Goal: Task Accomplishment & Management: Manage account settings

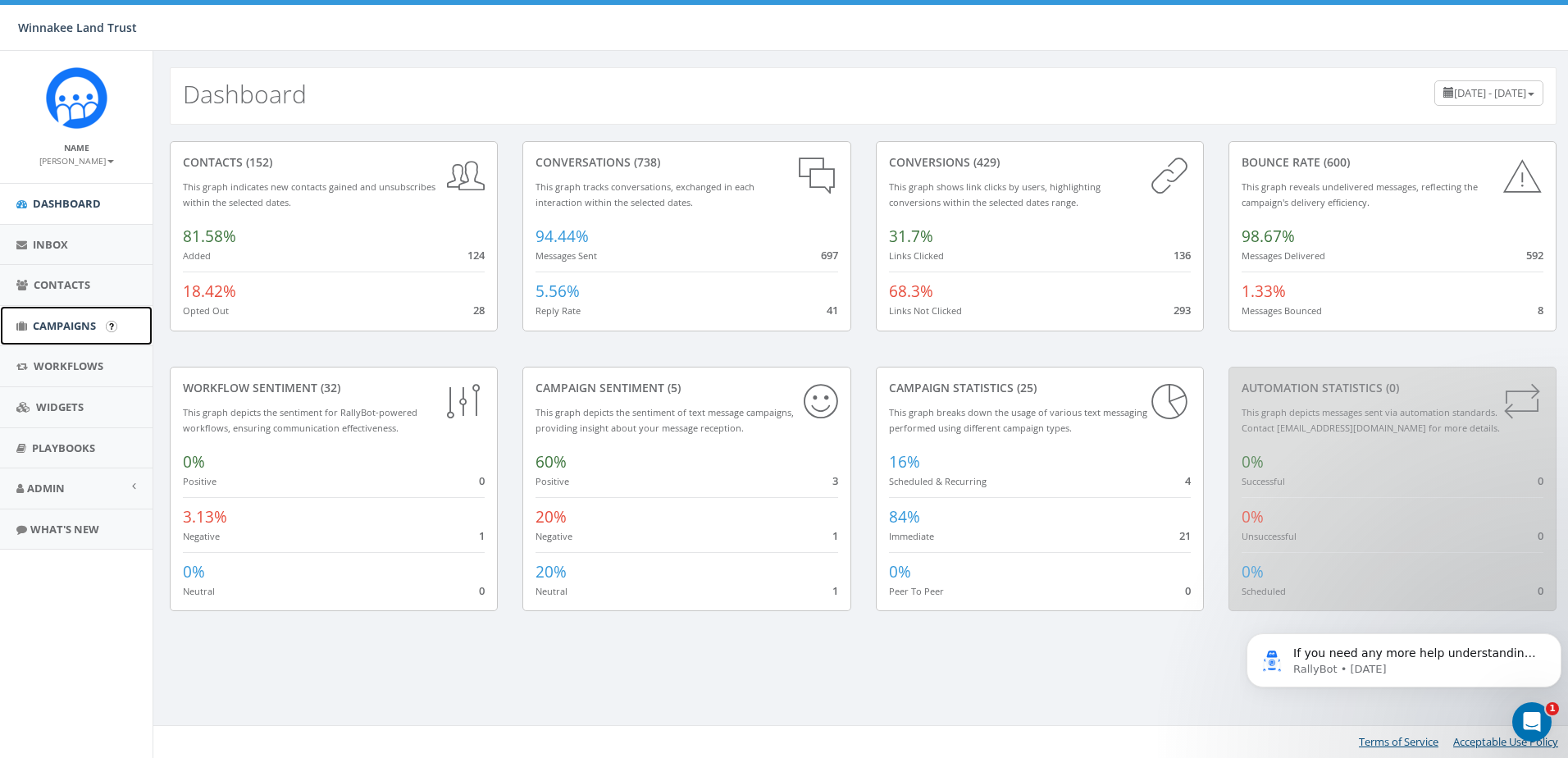
click at [57, 324] on span "Campaigns" at bounding box center [64, 325] width 63 height 15
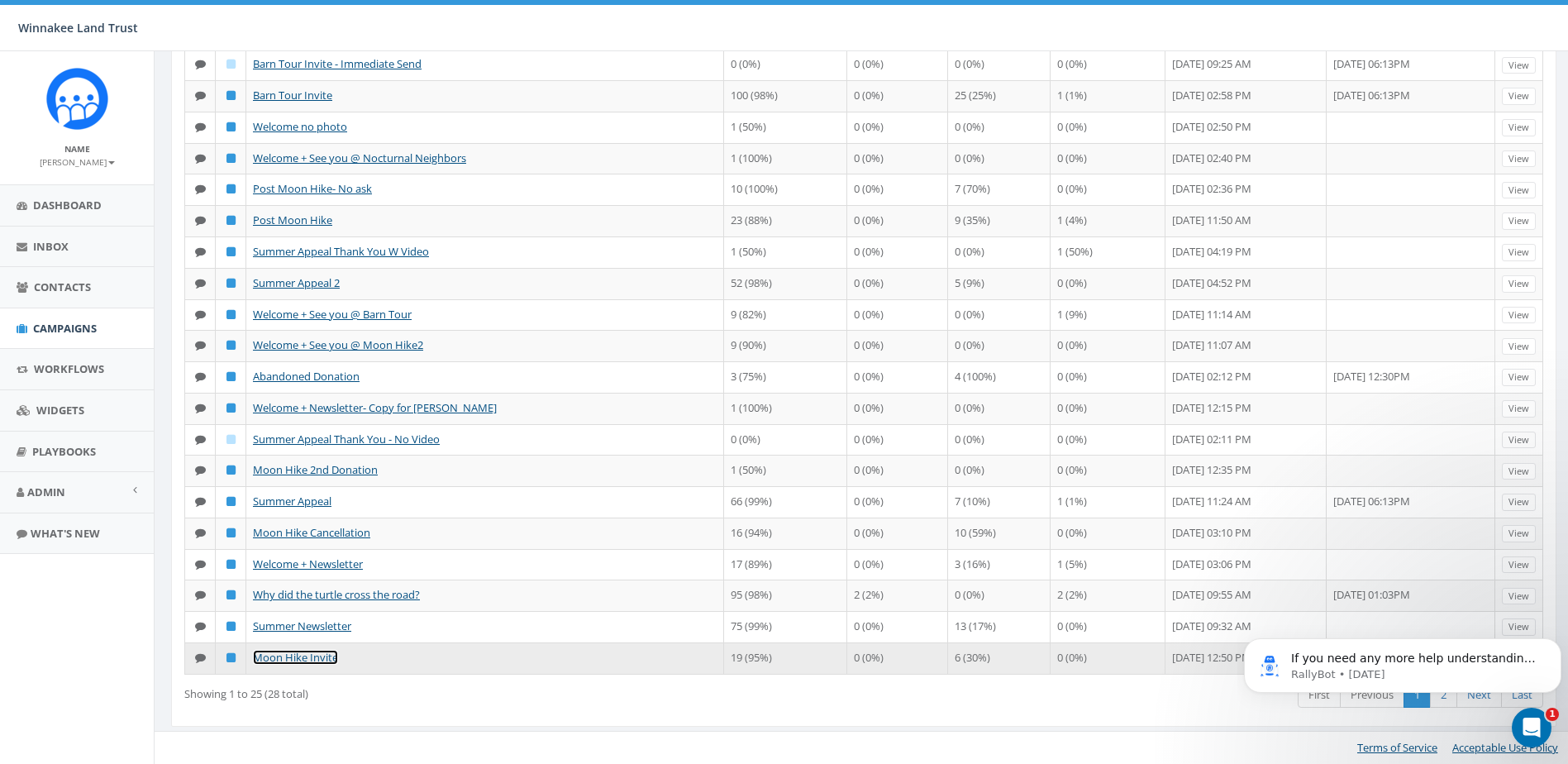
click at [281, 660] on link "Moon Hike Invite" at bounding box center [295, 657] width 85 height 15
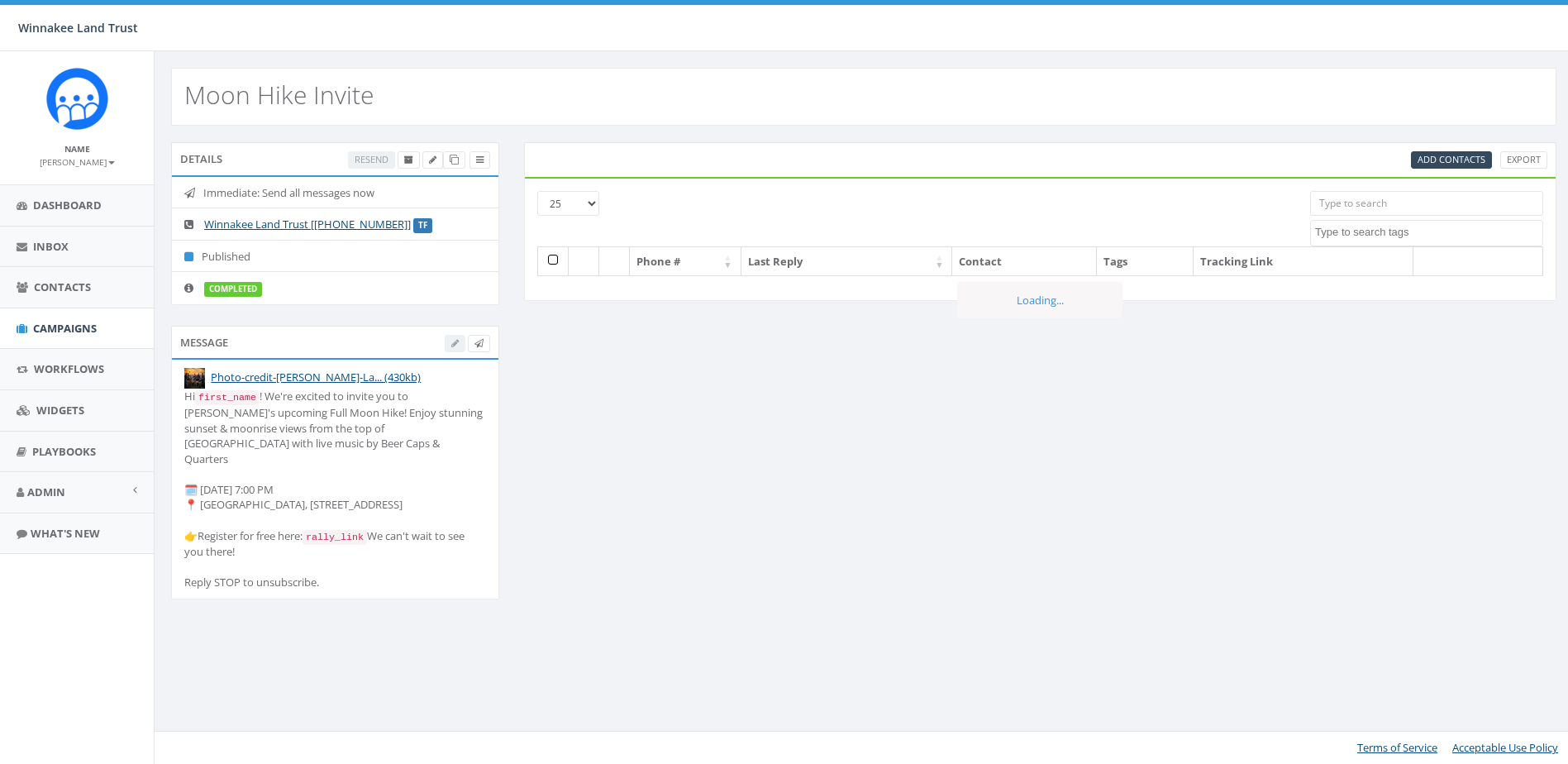
select select
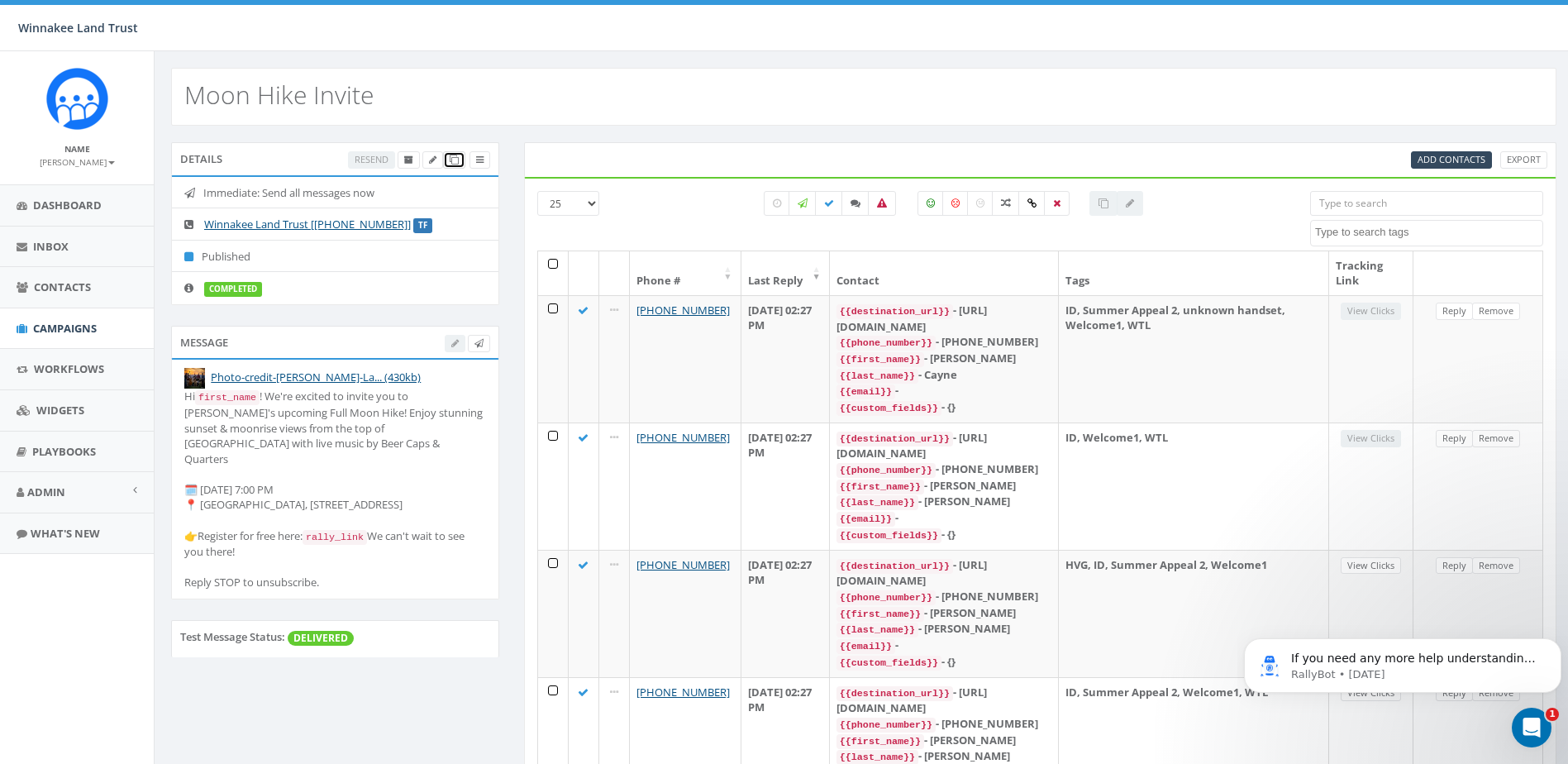
click at [454, 156] on icon at bounding box center [454, 160] width 9 height 9
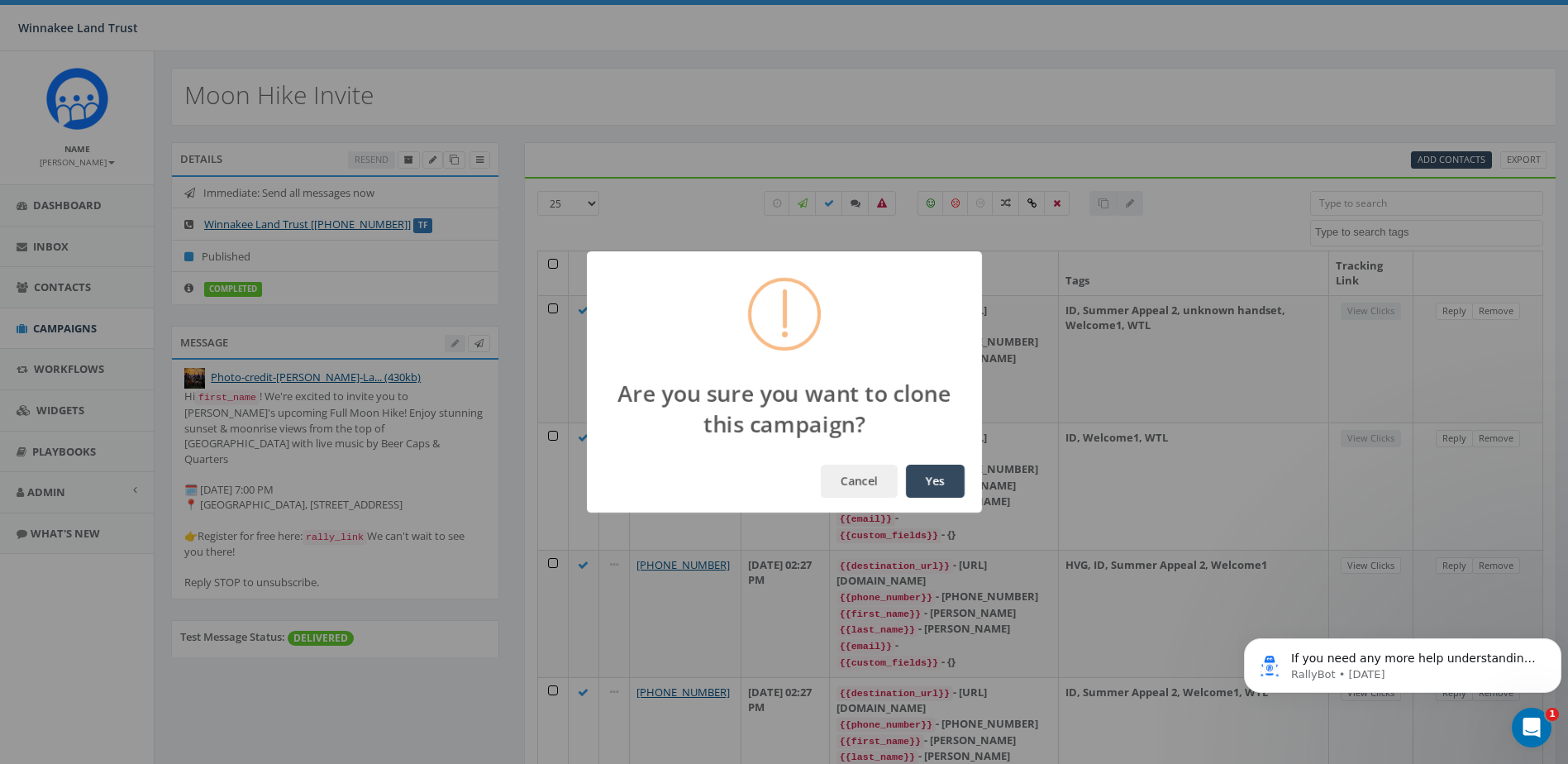
click at [922, 481] on button "Yes" at bounding box center [935, 481] width 58 height 33
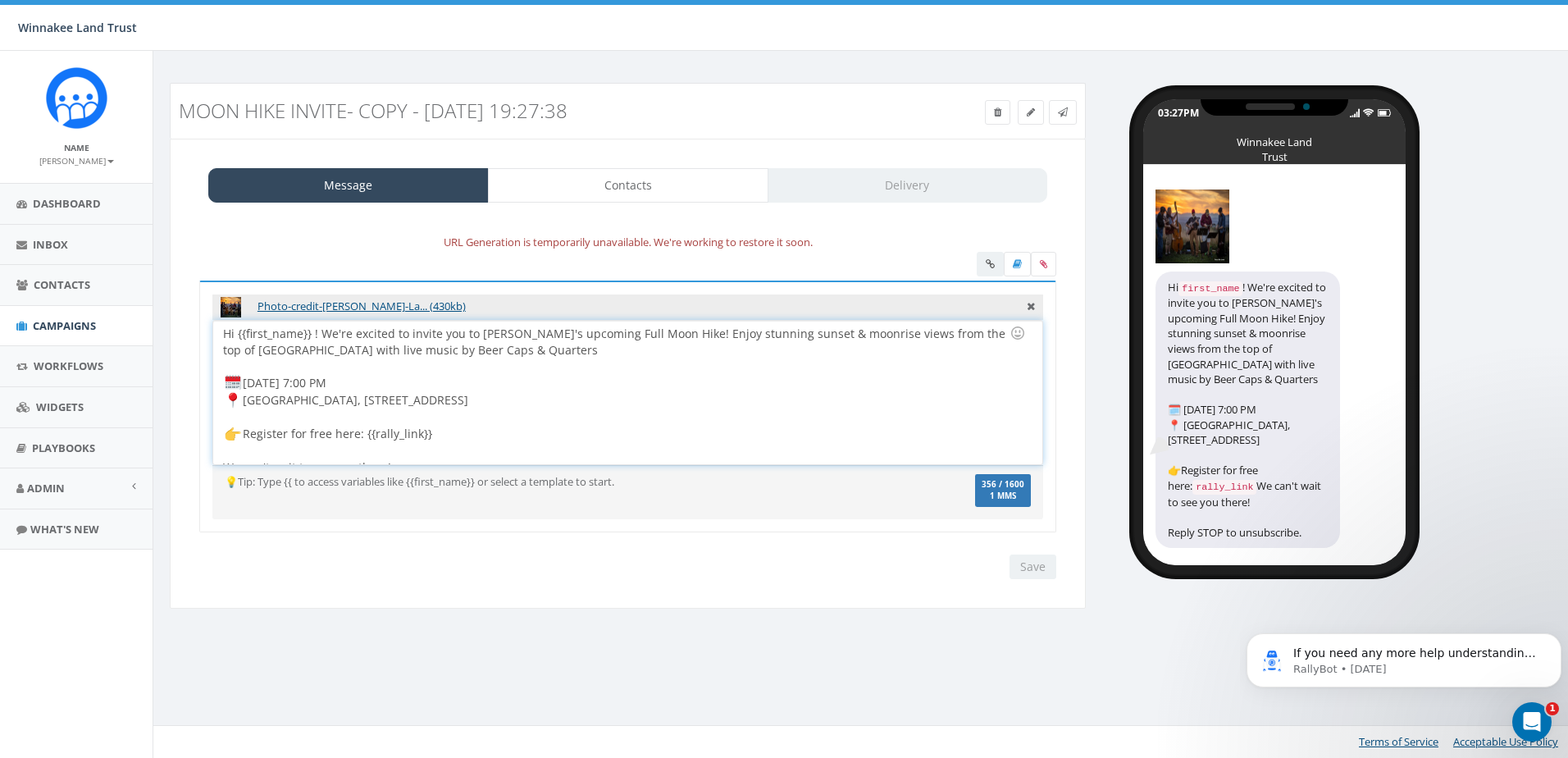
click at [767, 363] on div at bounding box center [622, 367] width 799 height 17
click at [1027, 304] on icon at bounding box center [1031, 304] width 8 height 15
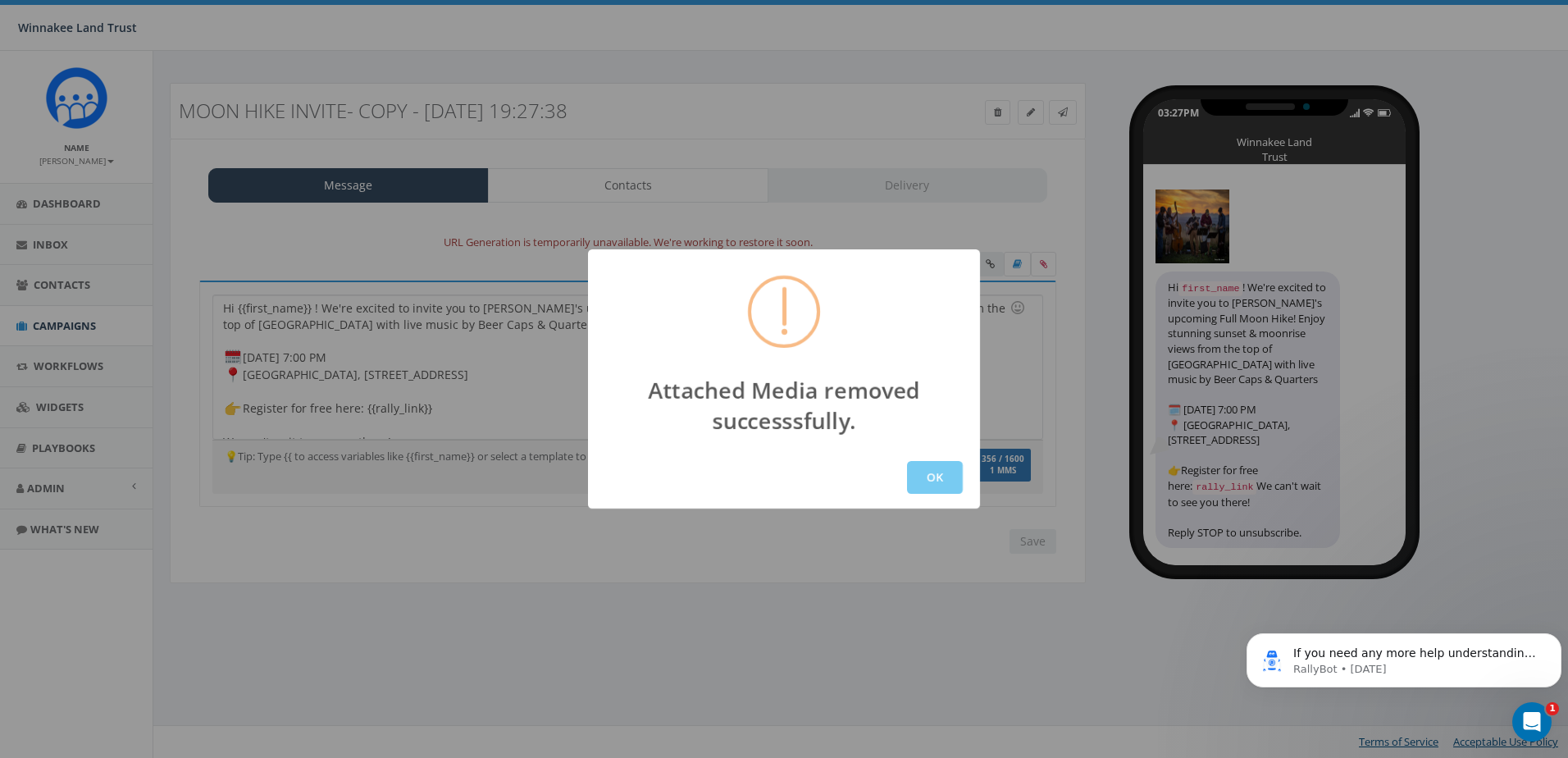
click at [913, 474] on button "OK" at bounding box center [935, 477] width 56 height 32
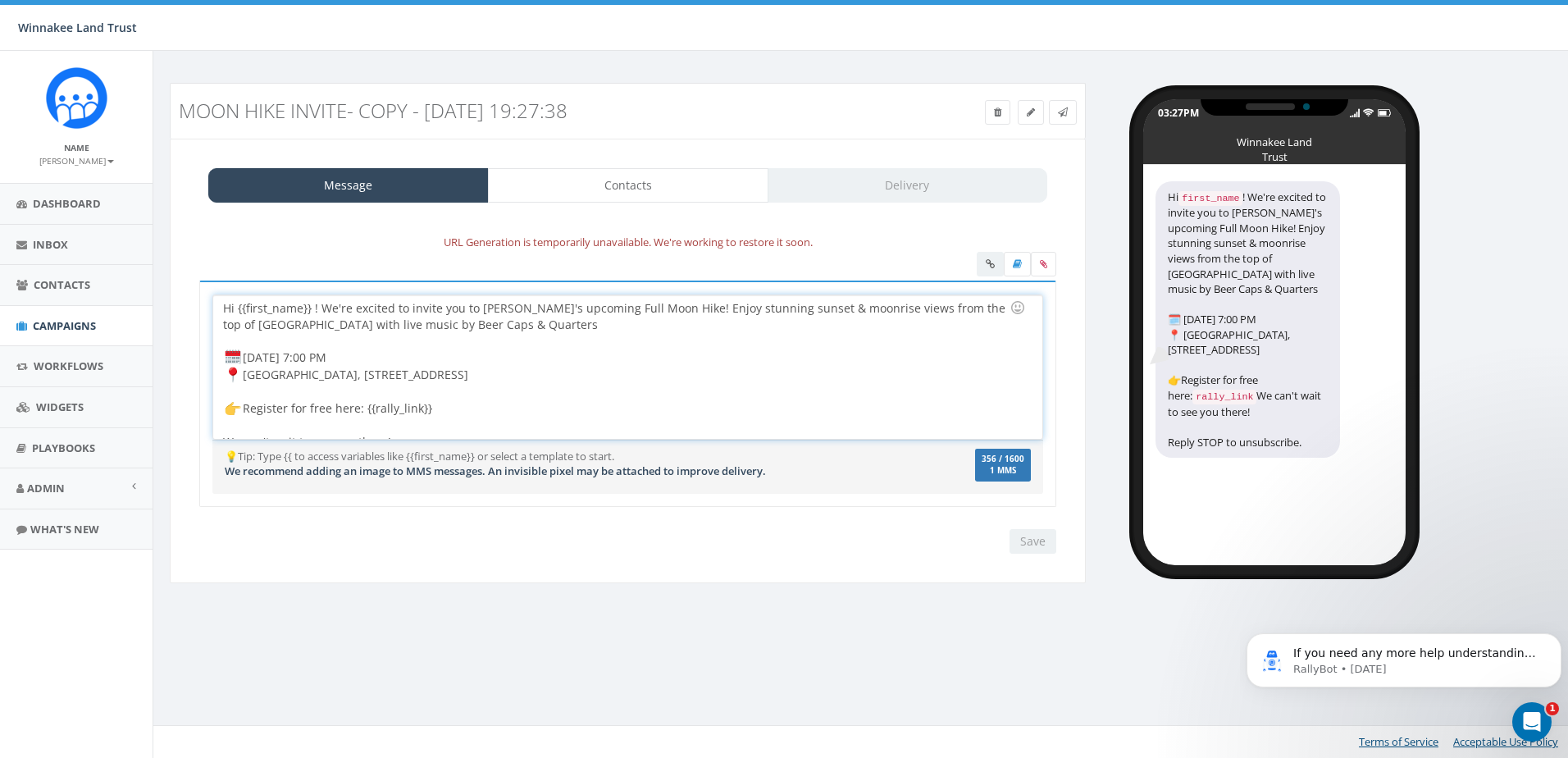
click at [417, 412] on div "Hi {{first_name}} ! We're excited to invite you to Winnakee's upcoming Full Moo…" at bounding box center [627, 367] width 829 height 144
click at [369, 417] on div "Hi {{first_name}} ! We're excited to invite you to Winnakee's upcoming Full Moo…" at bounding box center [627, 367] width 829 height 144
click at [334, 407] on div "Hi {{first_name}} ! We're excited to invite you to Winnakee's upcoming Full Moo…" at bounding box center [627, 367] width 829 height 144
click at [281, 358] on div "Hi {{first_name}} ! We're excited to invite you to Winnakee's upcoming Full Moo…" at bounding box center [627, 367] width 829 height 144
drag, startPoint x: 593, startPoint y: 312, endPoint x: 541, endPoint y: 312, distance: 52.0
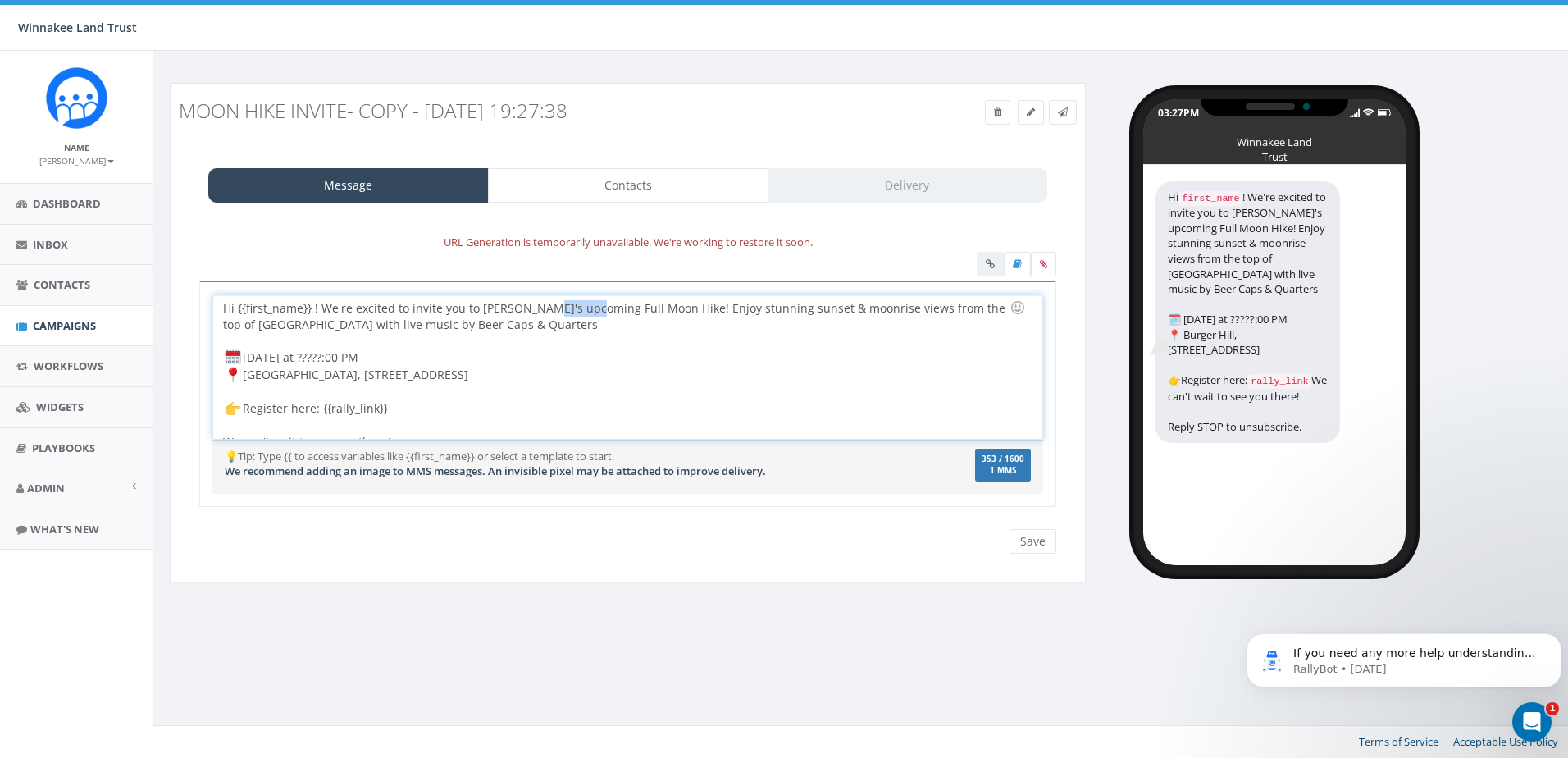
click at [541, 312] on div "Hi {{first_name}} ! We're excited to invite you to Winnakee's upcoming Full Moo…" at bounding box center [627, 367] width 829 height 144
drag, startPoint x: 789, startPoint y: 307, endPoint x: 741, endPoint y: 306, distance: 48.0
click at [741, 306] on div "Hi {{first_name}} ! We're excited to invite you to Winnakee's last Full Moon Hi…" at bounding box center [627, 367] width 829 height 144
copy div "Hi {{first_name}} ! We're excited to invite you to Winnakee's last Full Moon Hi…"
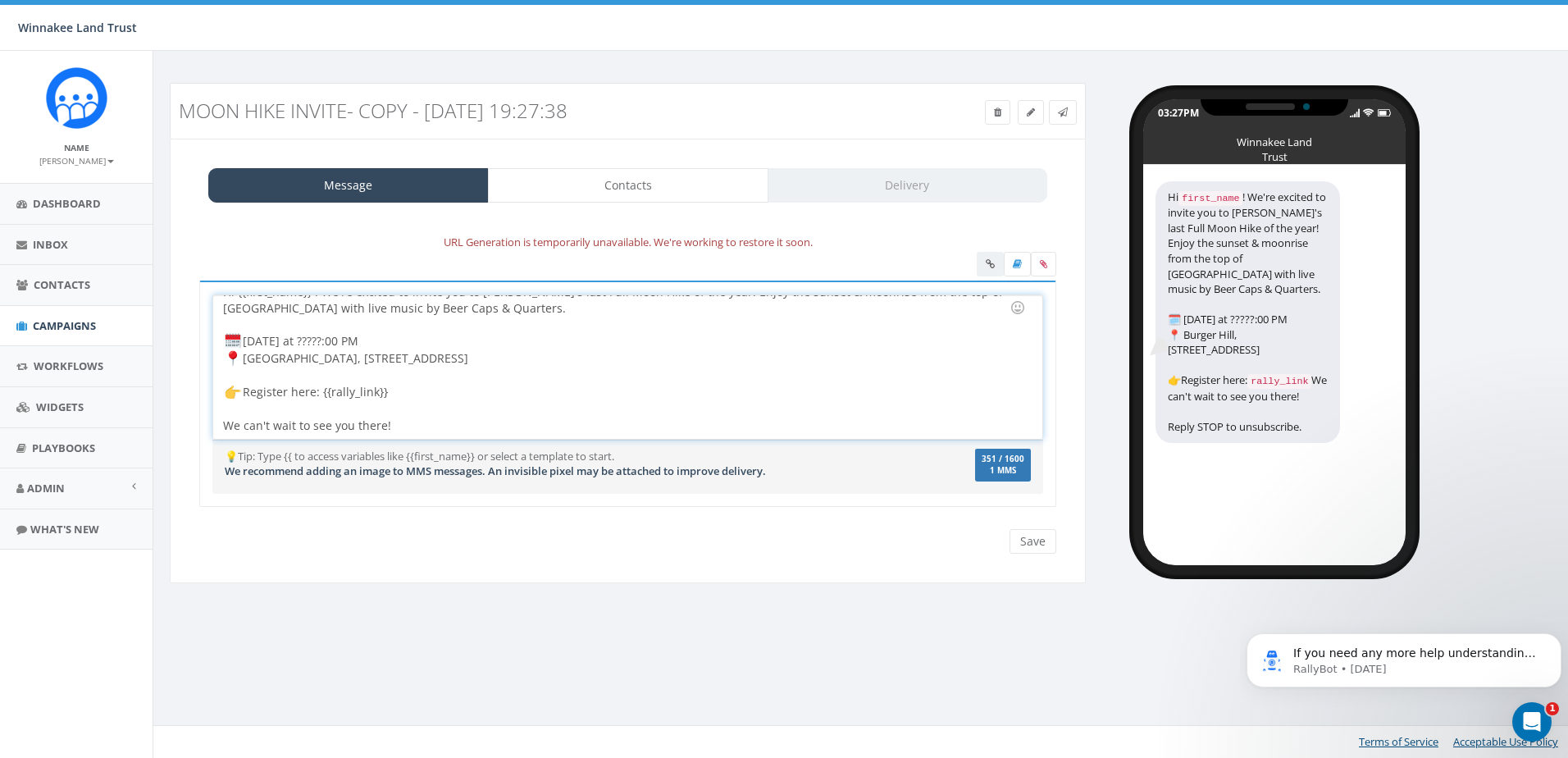
scroll to position [18, 0]
drag, startPoint x: 375, startPoint y: 426, endPoint x: 208, endPoint y: 428, distance: 167.0
click at [208, 428] on div "Hi {{first_name}} ! We're excited to invite you to Winnakee's upcoming Full Moo…" at bounding box center [628, 393] width 857 height 227
click at [223, 426] on div "Hi {{first_name}} ! We're excited to invite you to Winnakee's last Full Moon Hi…" at bounding box center [627, 367] width 829 height 144
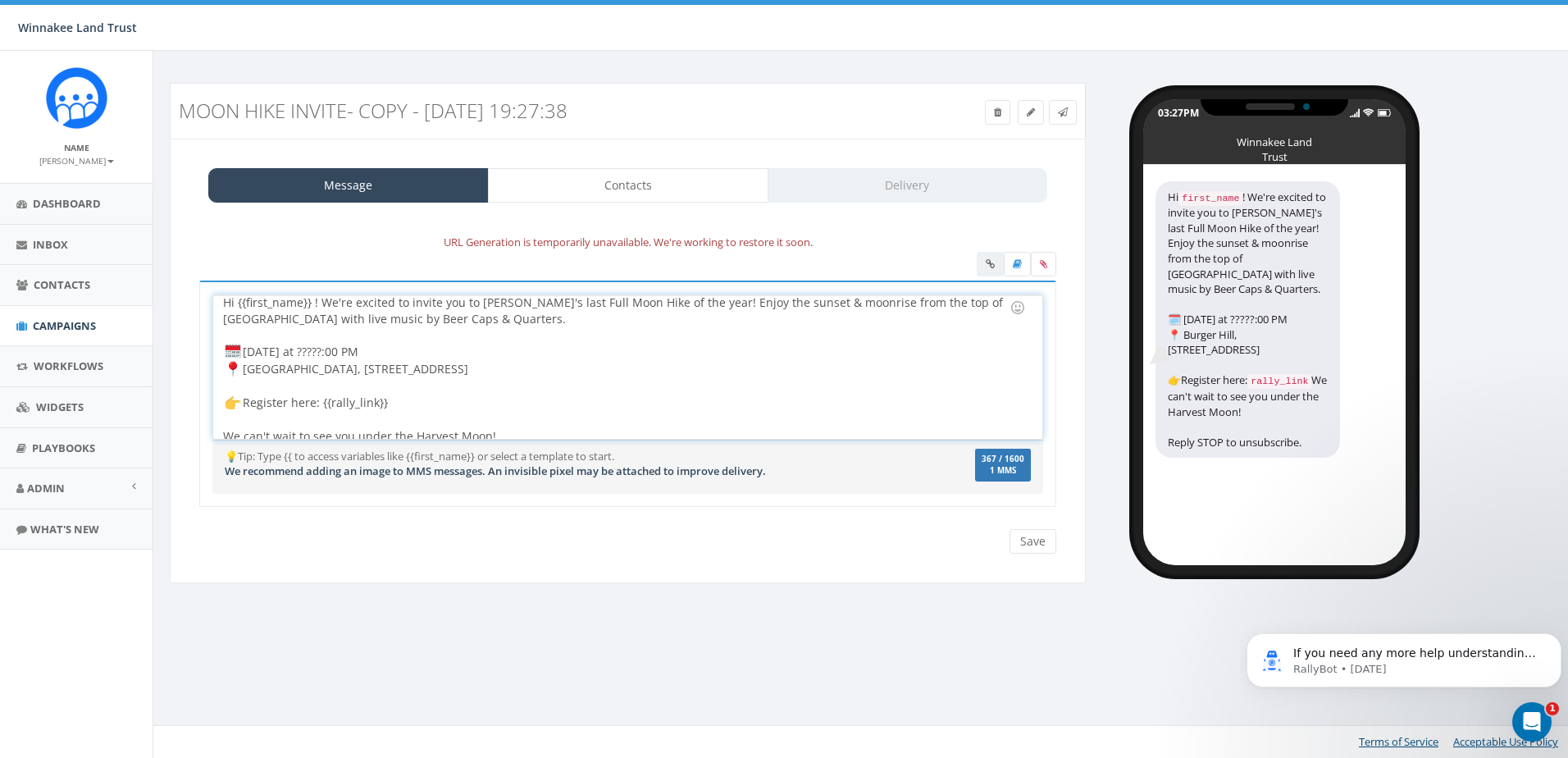
scroll to position [0, 0]
click at [759, 315] on div "Hi {{first_name}} ! We're excited to invite you to Winnakee's last Full Moon Hi…" at bounding box center [627, 367] width 829 height 144
drag, startPoint x: 880, startPoint y: 310, endPoint x: 927, endPoint y: 309, distance: 47.0
click at [927, 309] on div "Hi {{first_name}} ! We're excited to invite you to Winnakee's last Full Moon Hi…" at bounding box center [627, 367] width 829 height 144
click at [875, 346] on div at bounding box center [622, 341] width 799 height 17
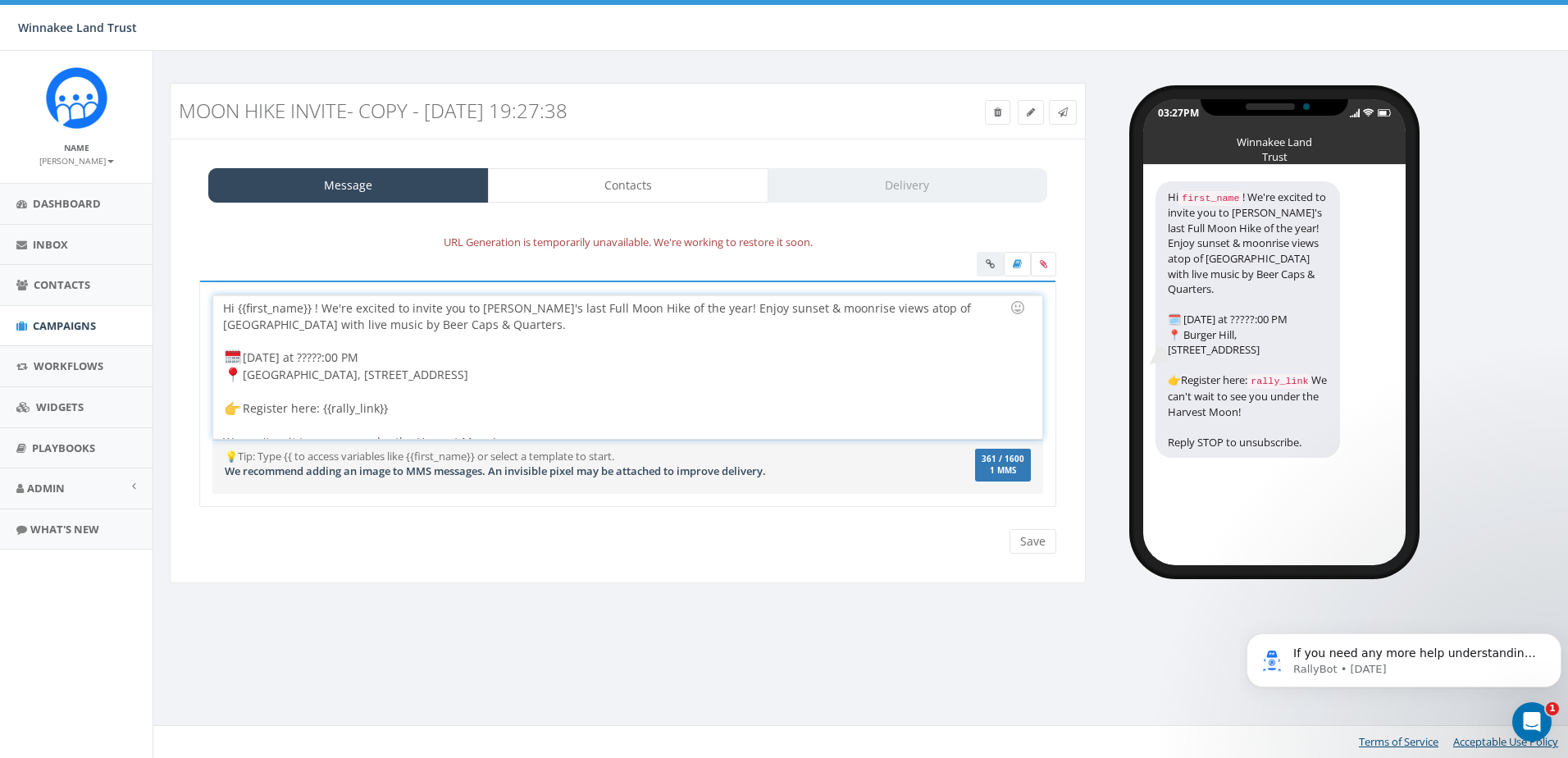
click at [919, 312] on div "Hi {{first_name}} ! We're excited to invite you to Winnakee's last Full Moon Hi…" at bounding box center [627, 367] width 829 height 144
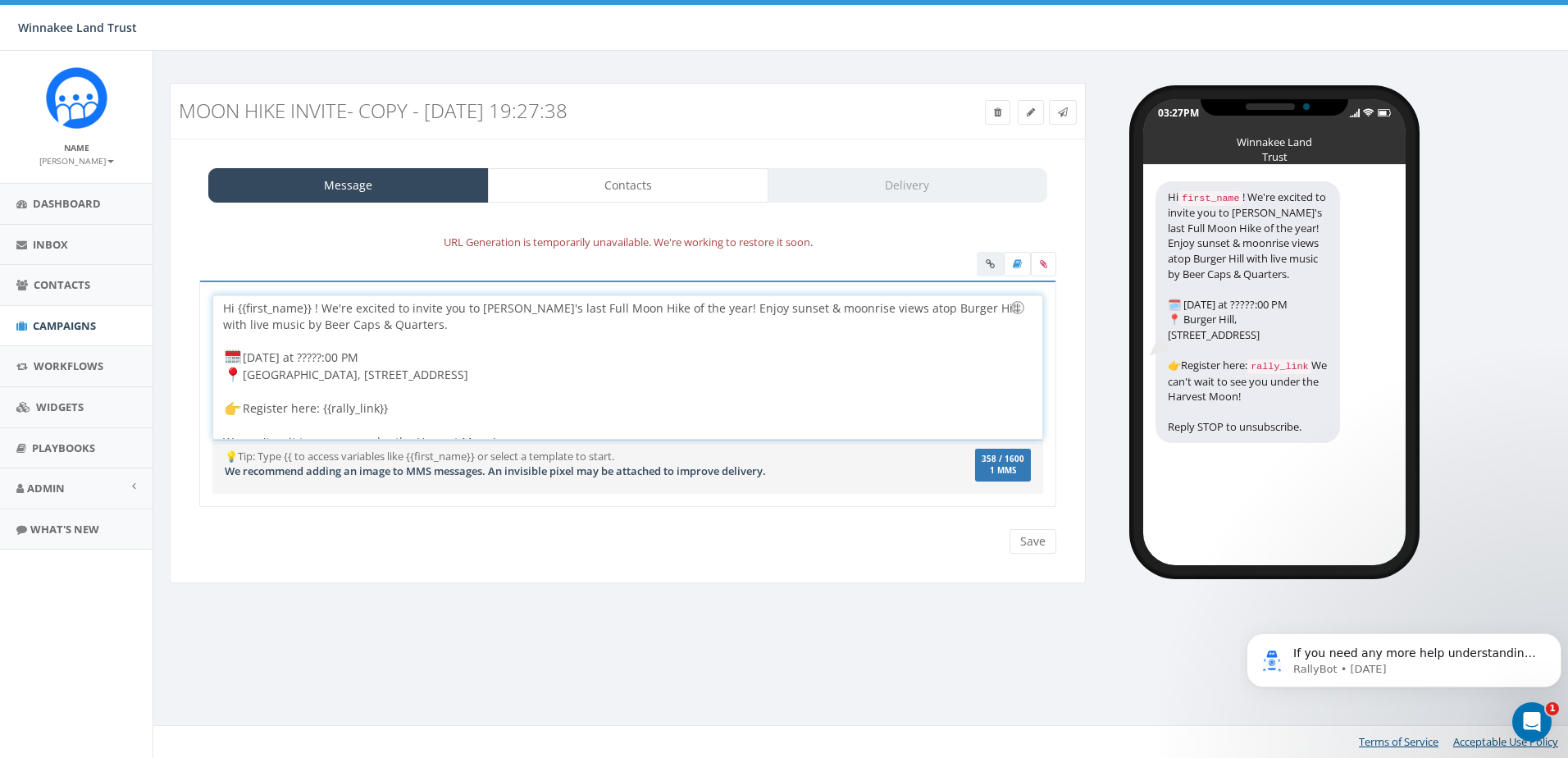
click at [436, 401] on div "Hi {{first_name}} ! We're excited to invite you to Winnakee's last Full Moon Hi…" at bounding box center [627, 367] width 829 height 144
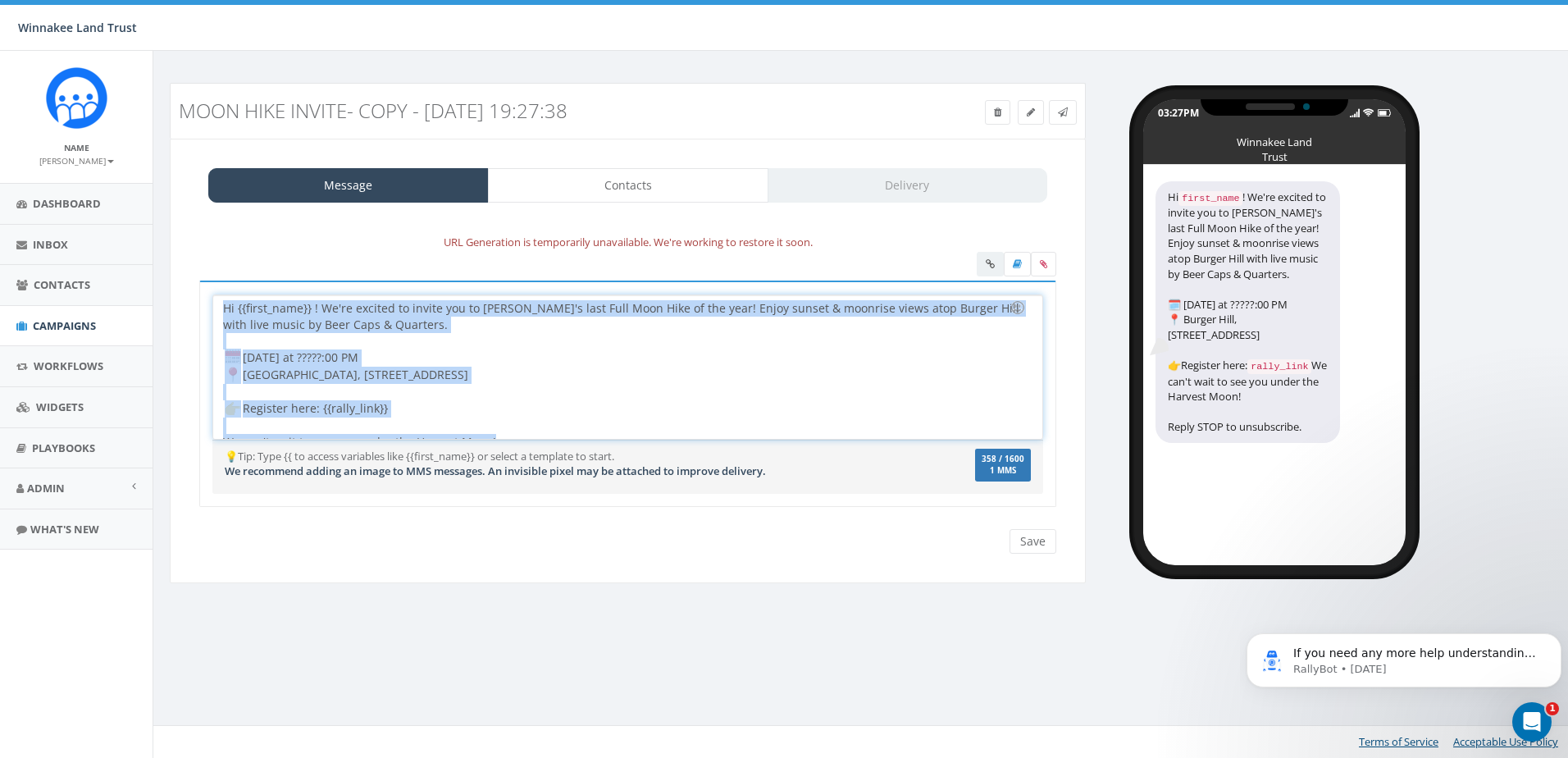
copy div "Hi {{first_name}} ! We're excited to invite you to Winnakee's last Full Moon Hi…"
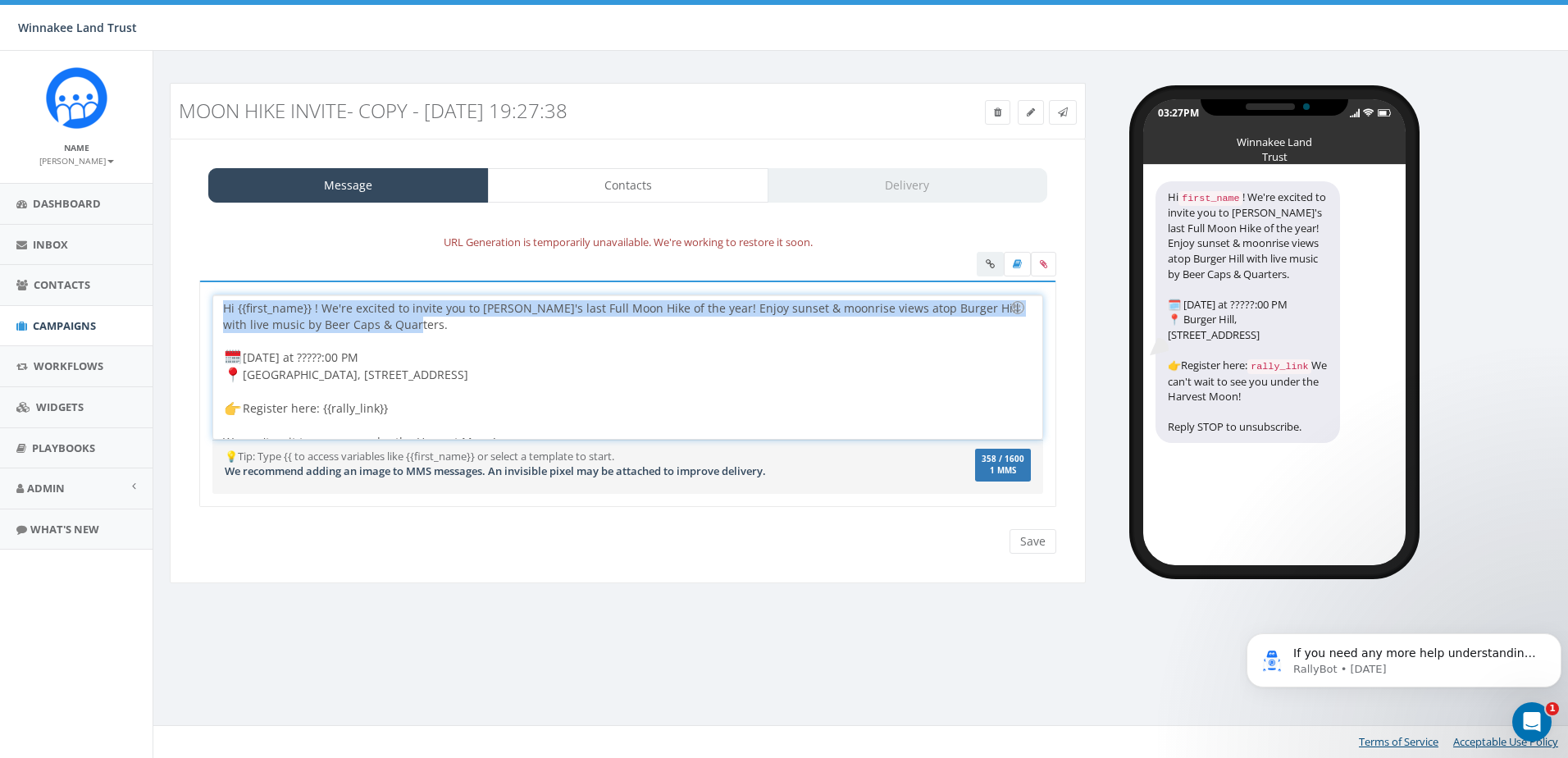
drag, startPoint x: 392, startPoint y: 325, endPoint x: 168, endPoint y: 300, distance: 225.4
click at [168, 300] on div "Moon Hike Invite- Copy - 2025-09-16 19:27:38 Test Message Status: Message Conta…" at bounding box center [627, 343] width 941 height 521
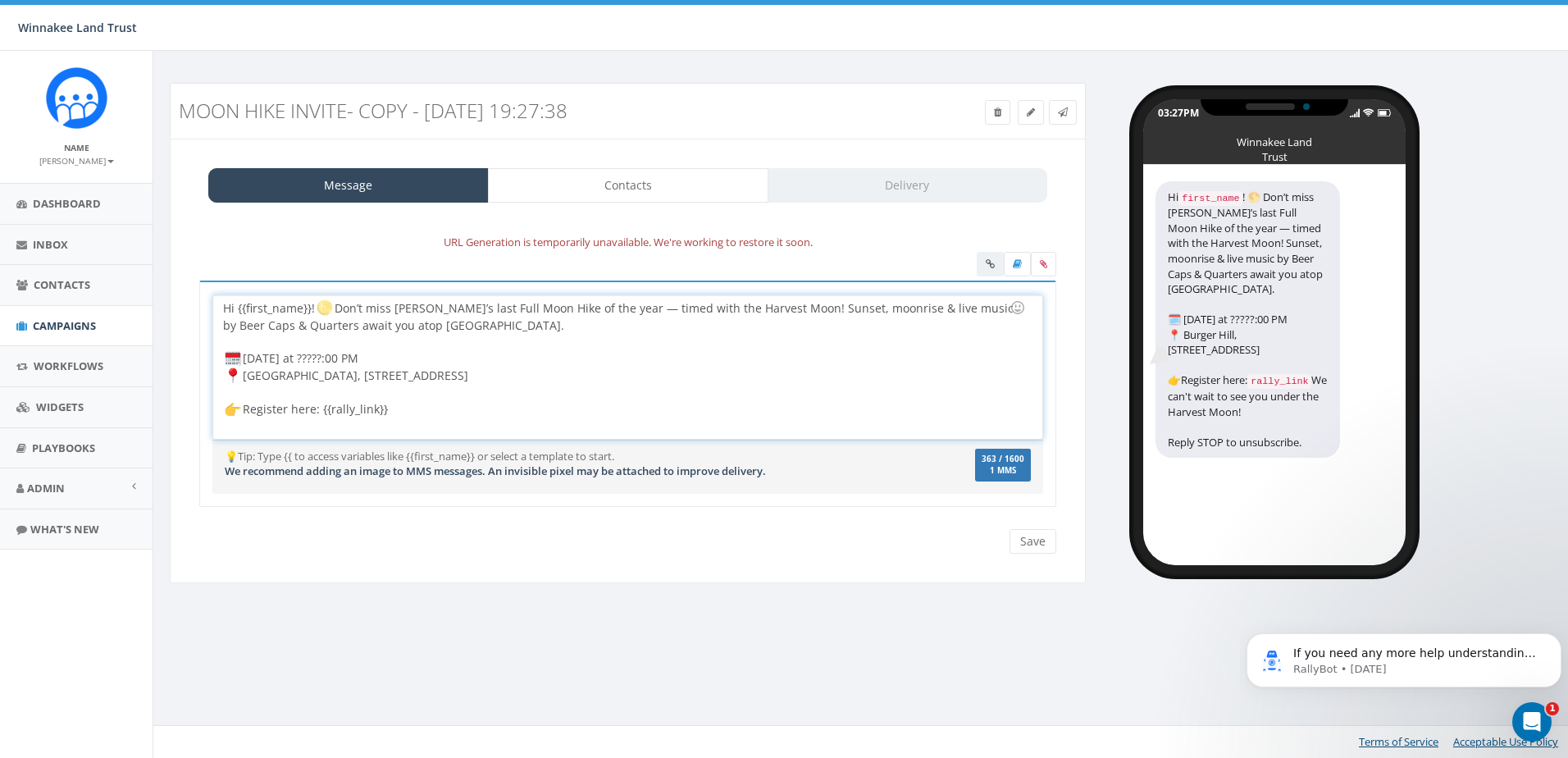
click at [335, 310] on div "Hi {{first_name}}! Don’t miss Winnakee’s last Full Moon Hike of the year — time…" at bounding box center [627, 367] width 829 height 144
click at [309, 305] on div "Hi {{first_name}}! Don’t miss Winnakee’s last Full Moon Hike of the year — time…" at bounding box center [627, 367] width 829 height 144
click at [366, 319] on div "first_name" at bounding box center [337, 319] width 166 height 23
click at [996, 261] on div at bounding box center [1016, 265] width 80 height 29
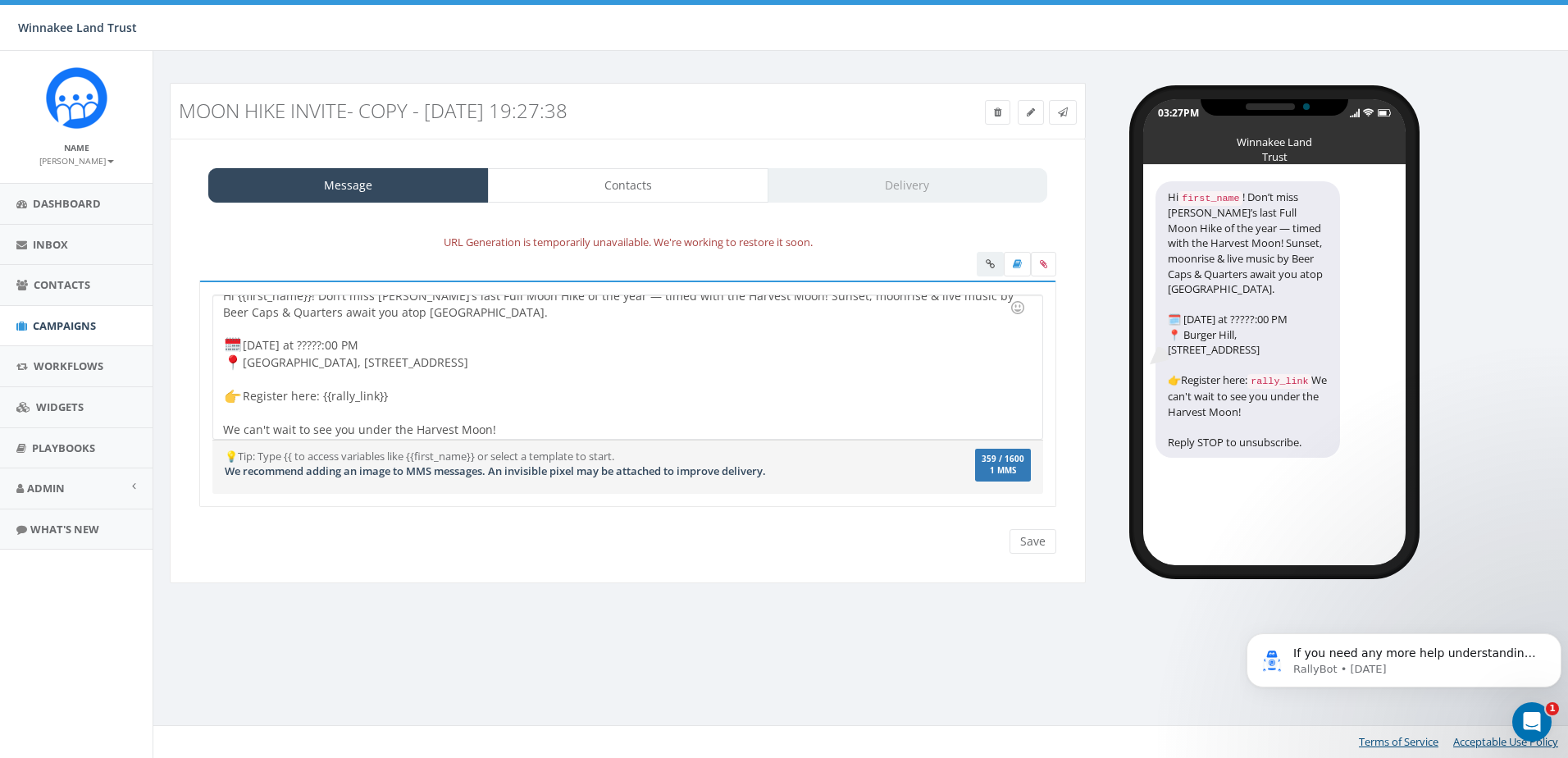
scroll to position [17, 0]
click at [377, 389] on div "Hi {{first_name}}! Don’t miss Winnakee’s last Full Moon Hike of the year — time…" at bounding box center [627, 367] width 829 height 144
click at [985, 262] on div at bounding box center [1016, 265] width 80 height 29
click at [851, 382] on div at bounding box center [622, 376] width 799 height 17
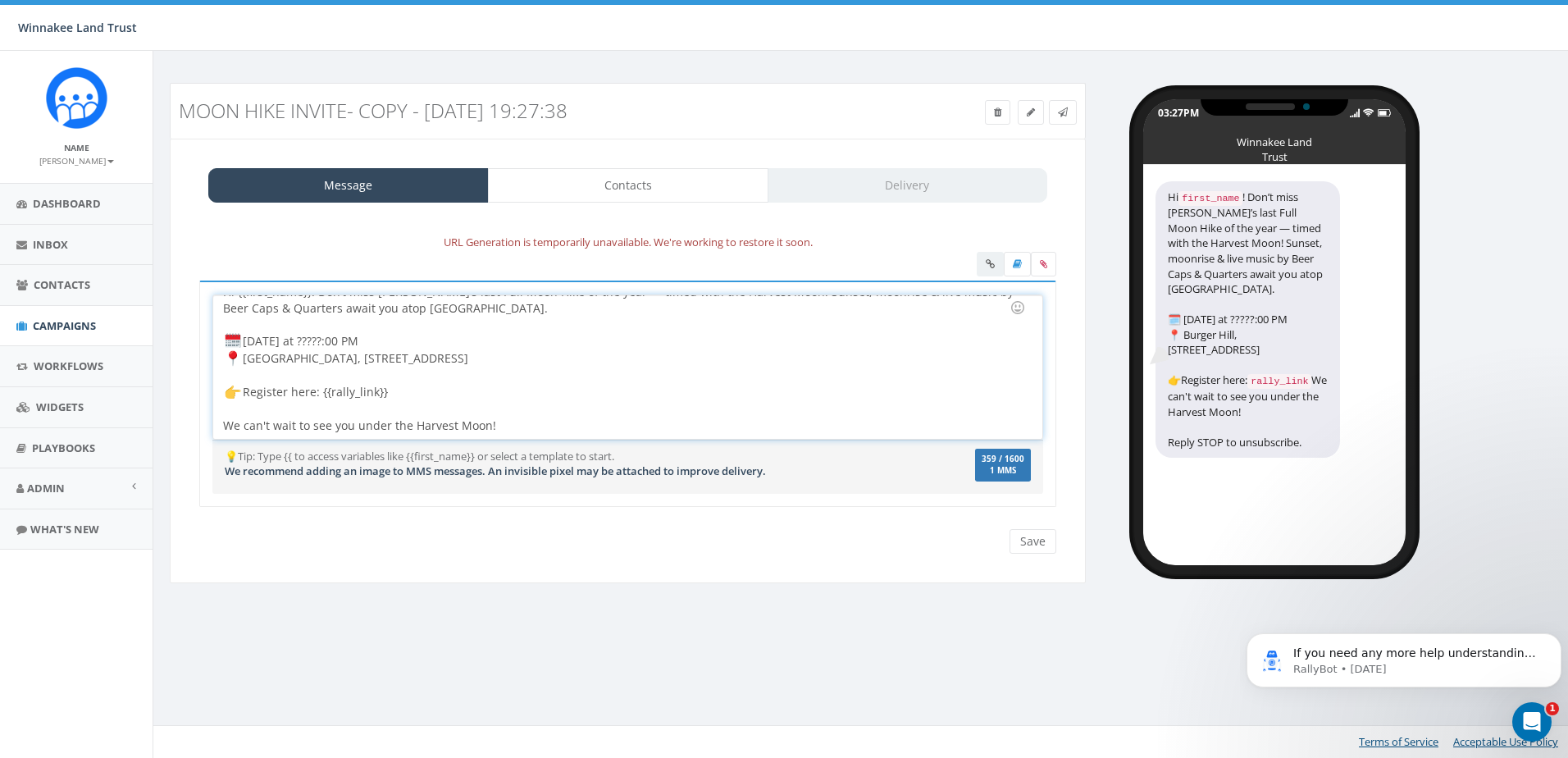
click at [414, 390] on div "Hi {{first_name}}! Don’t miss Winnakee’s last Full Moon Hike of the year — time…" at bounding box center [627, 367] width 829 height 144
click at [1036, 542] on input "Save" at bounding box center [1033, 541] width 47 height 25
click at [1037, 113] on link at bounding box center [1031, 112] width 27 height 25
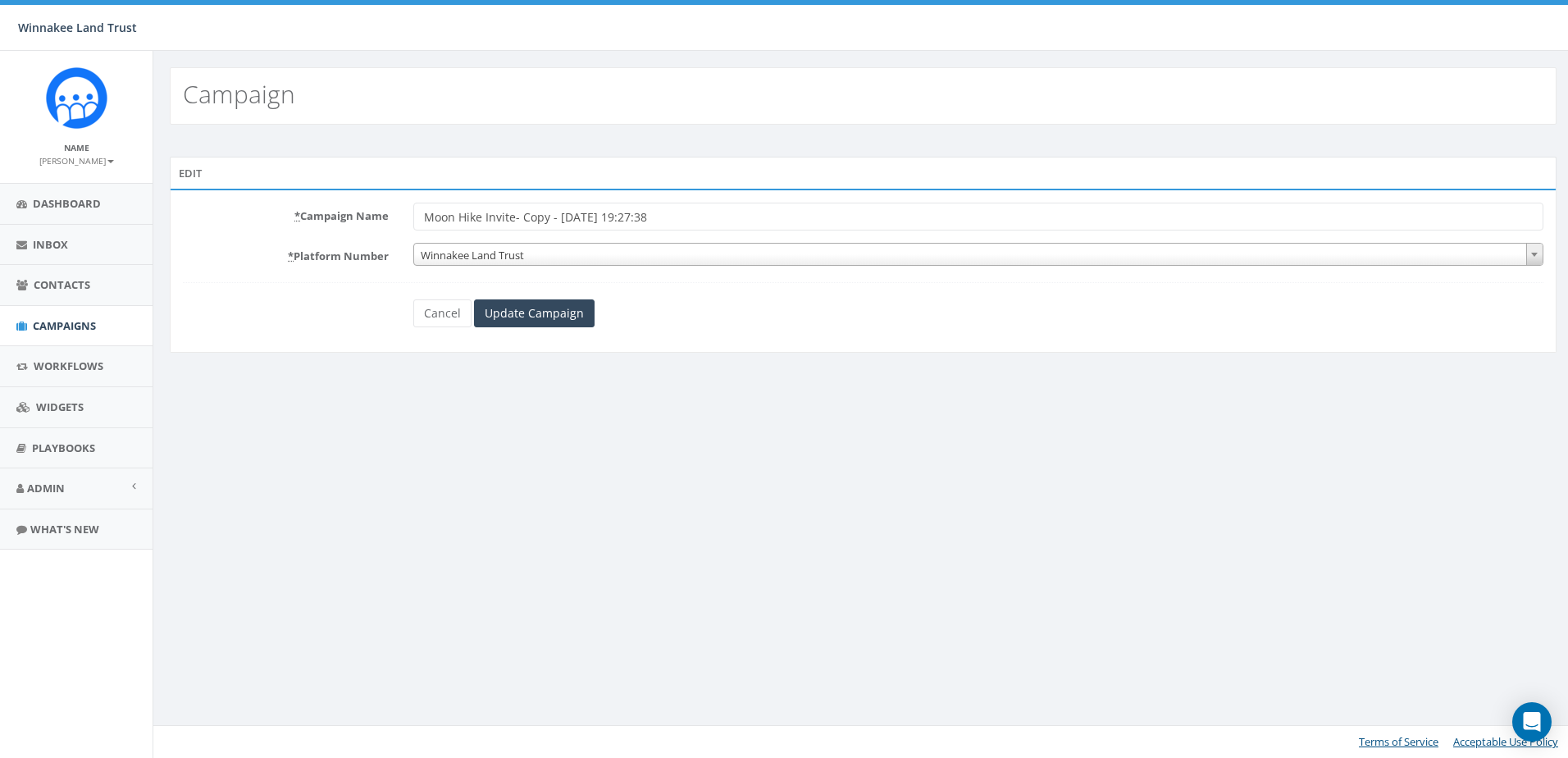
drag, startPoint x: 691, startPoint y: 210, endPoint x: 516, endPoint y: 211, distance: 175.0
click at [516, 211] on input "Moon Hike Invite- Copy - 2025-09-16 19:27:38" at bounding box center [979, 216] width 1131 height 28
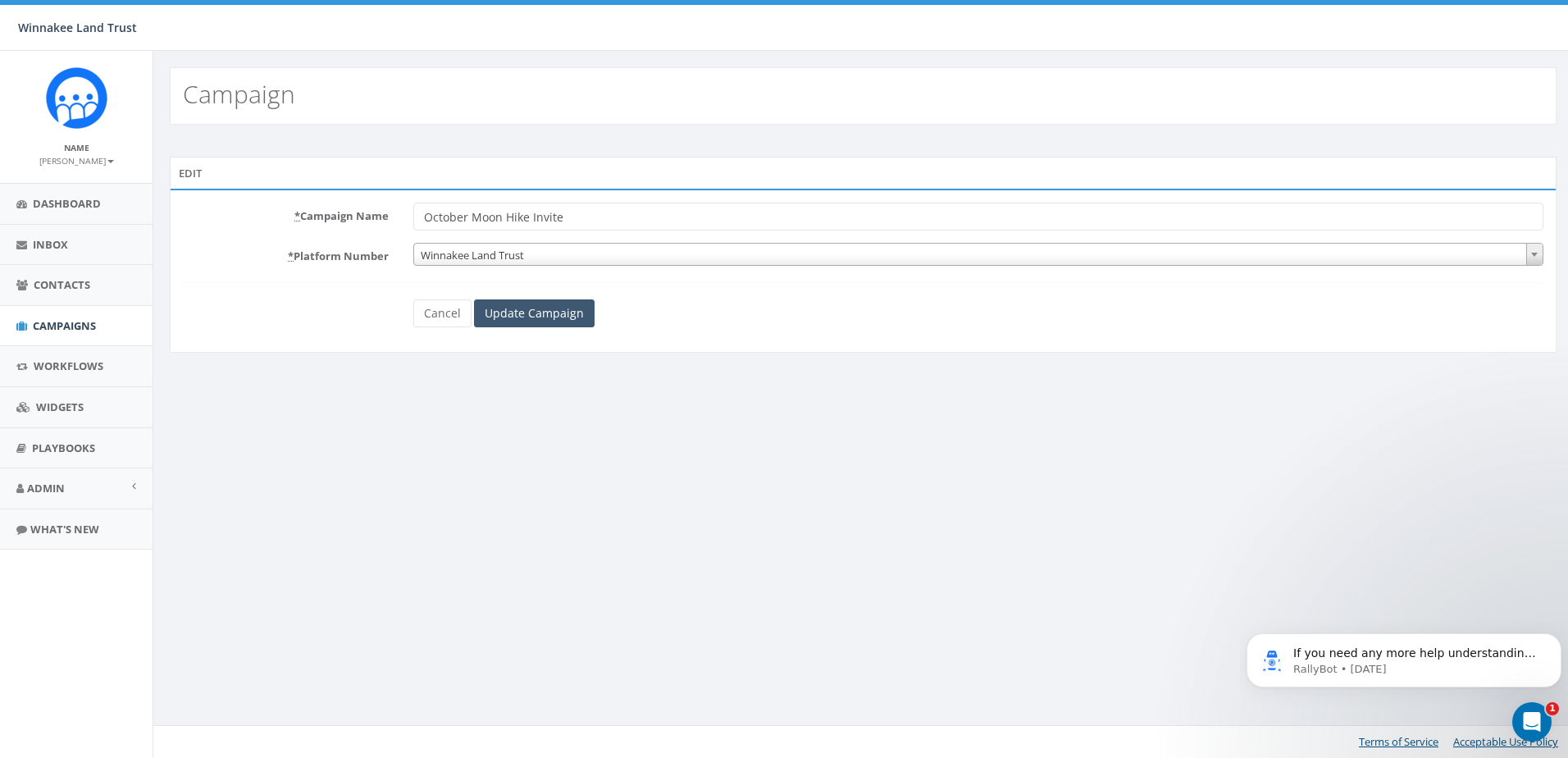
type input "October Moon Hike Invite"
click at [513, 308] on input "Update Campaign" at bounding box center [534, 314] width 121 height 28
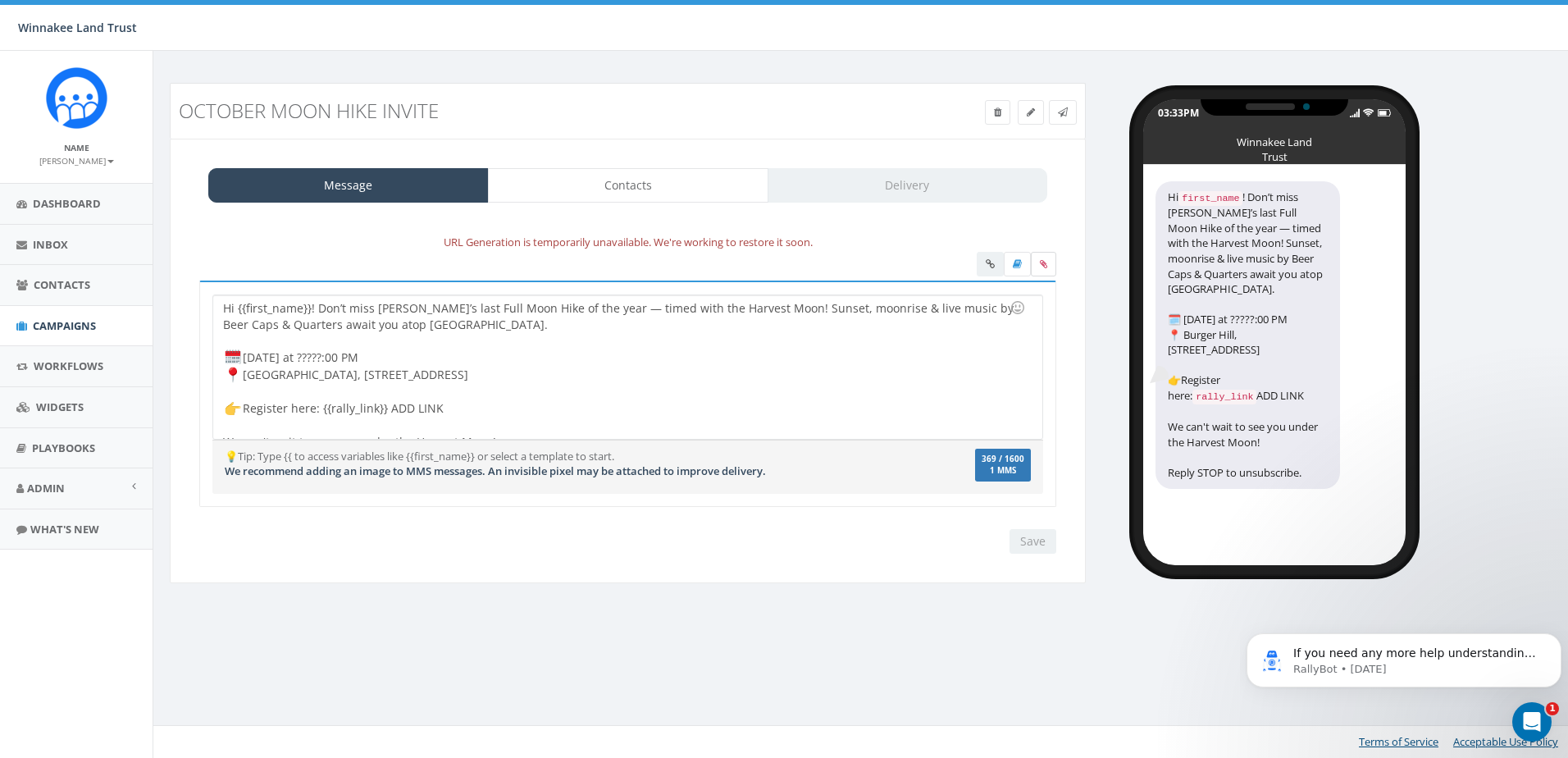
click at [1043, 257] on label at bounding box center [1044, 263] width 26 height 25
click at [0, 0] on input "file" at bounding box center [0, 0] width 0 height 0
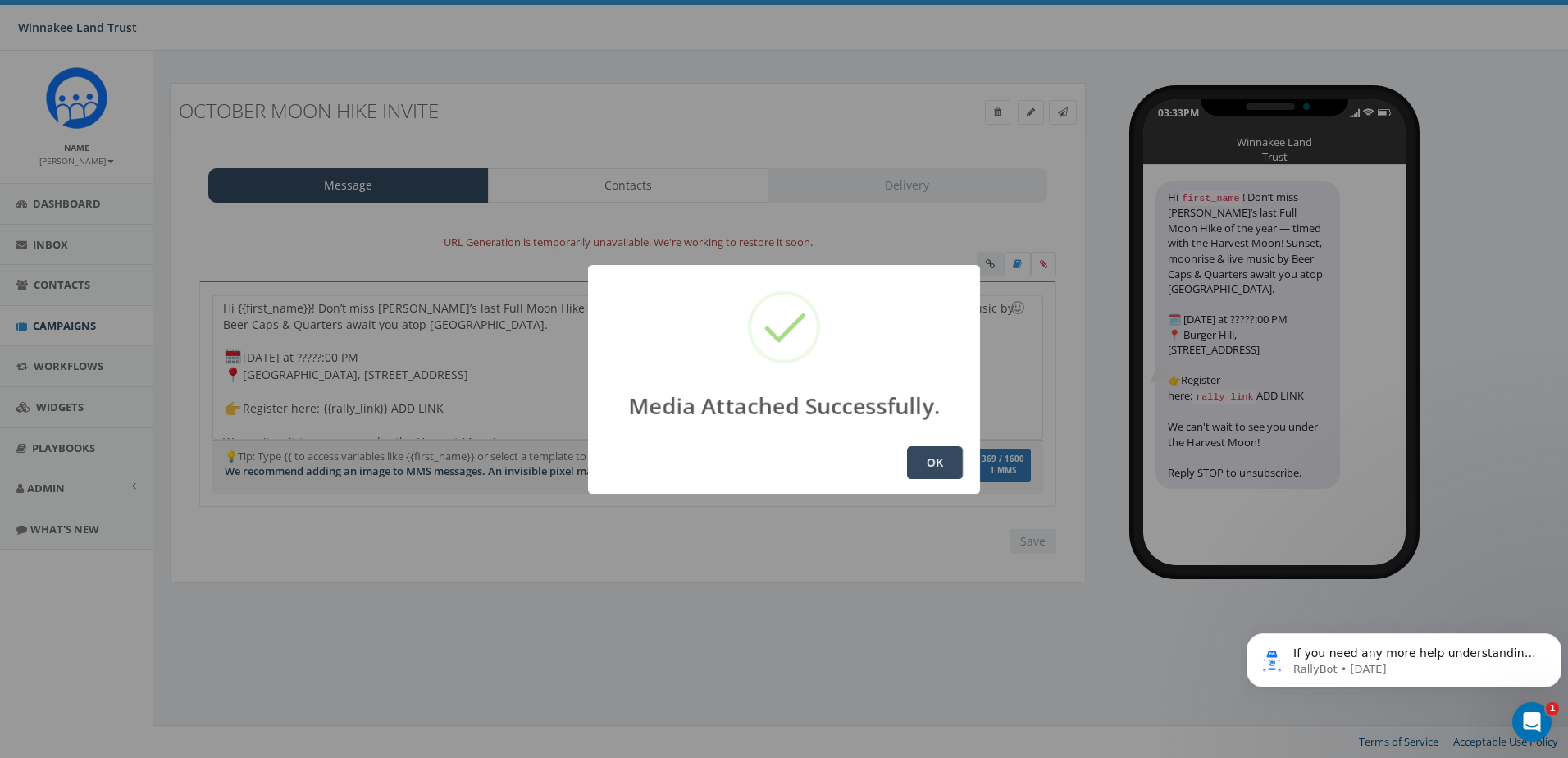
click at [934, 461] on button "OK" at bounding box center [935, 462] width 56 height 32
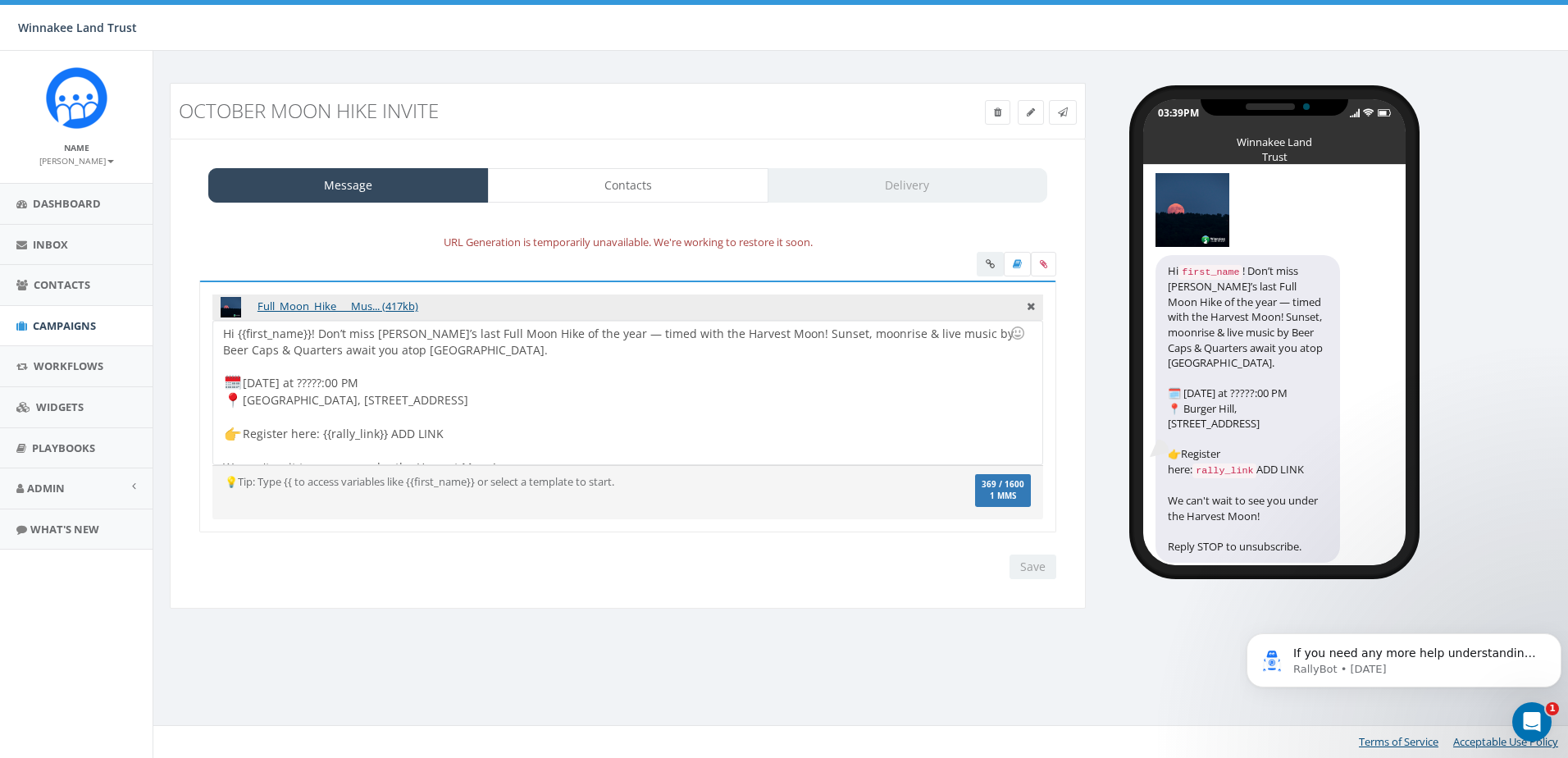
scroll to position [21, 0]
click at [660, 393] on div "Hi {{first_name}}! Don’t miss [PERSON_NAME]’s last Full Moon Hike of the year —…" at bounding box center [627, 392] width 829 height 144
click at [1038, 563] on input "Save" at bounding box center [1033, 566] width 47 height 25
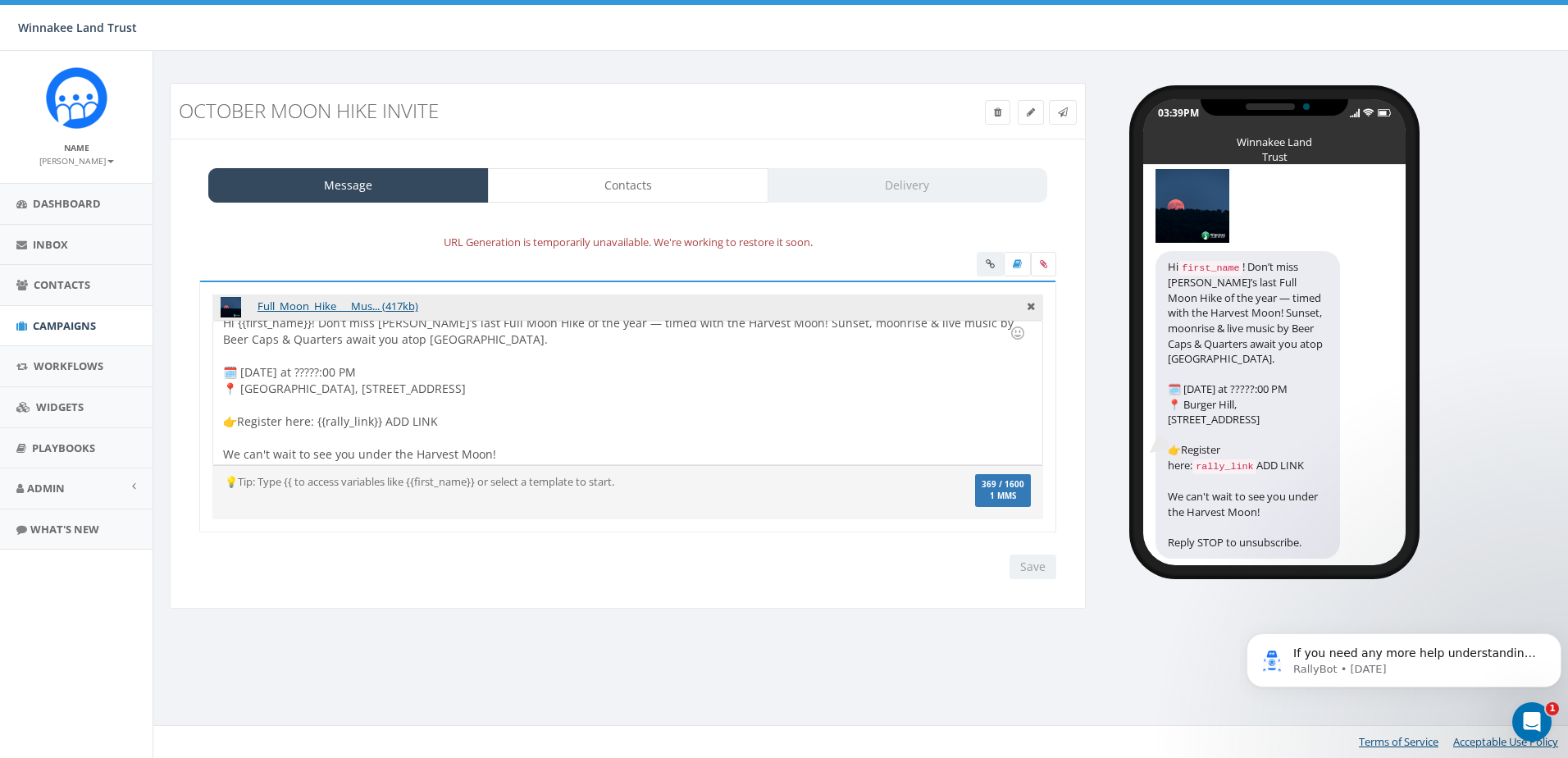
scroll to position [14, 0]
